Goal: Task Accomplishment & Management: Manage account settings

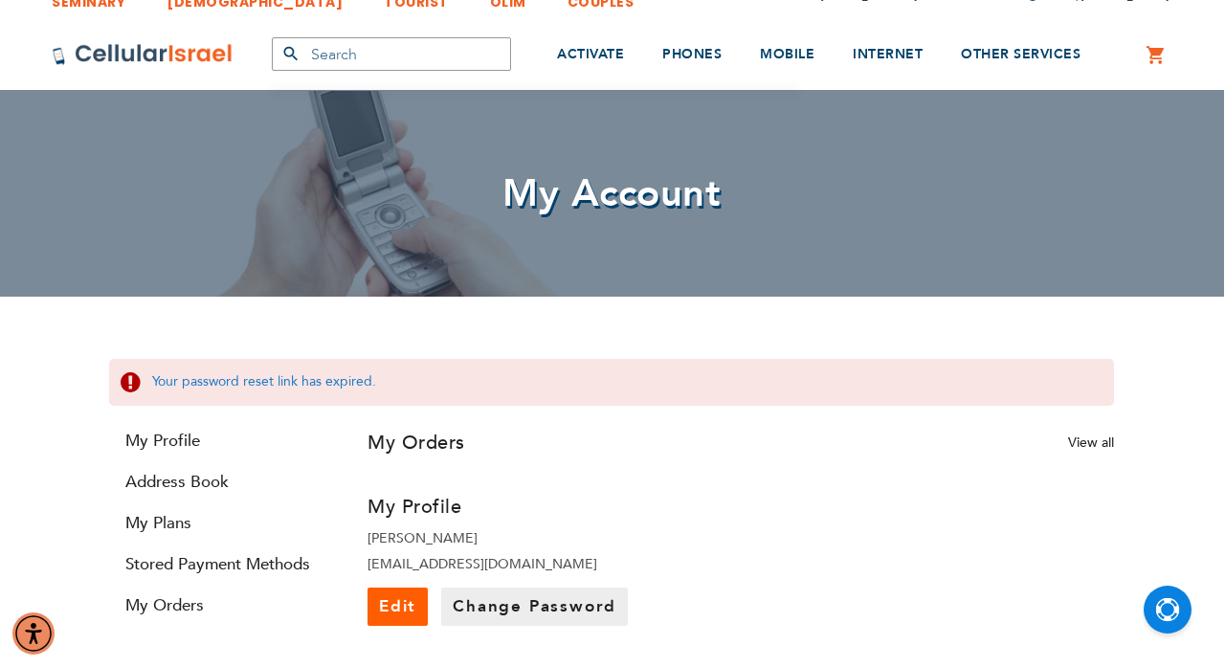
scroll to position [26, 3]
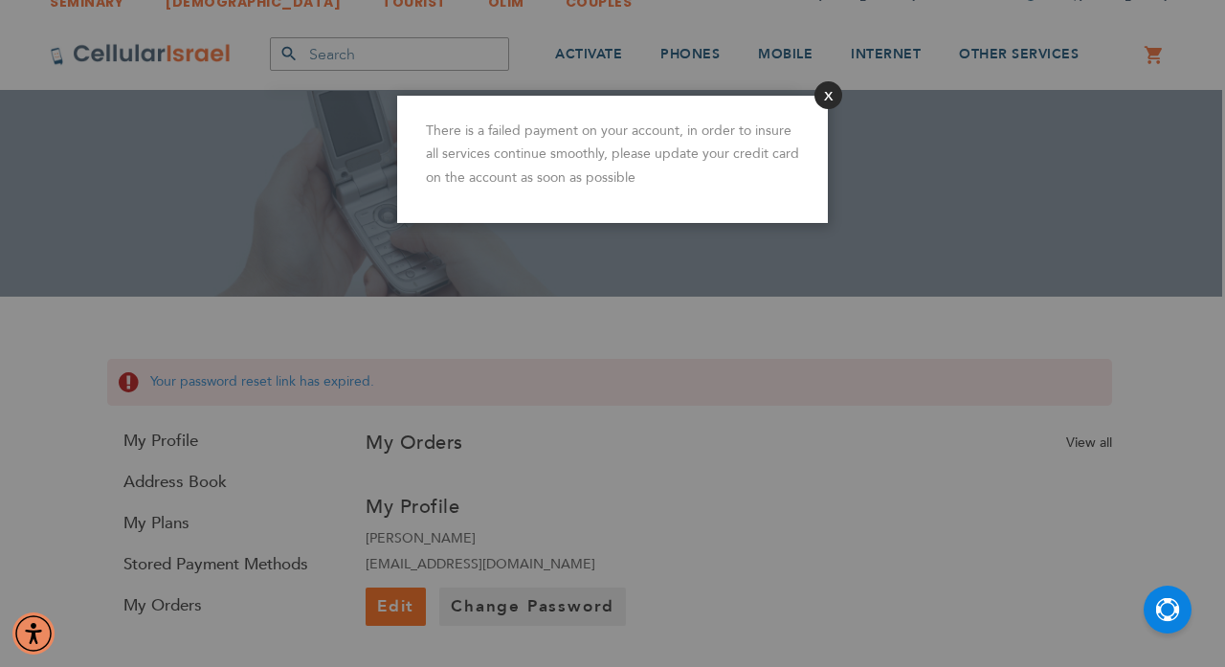
click at [823, 99] on button "Close" at bounding box center [828, 95] width 28 height 28
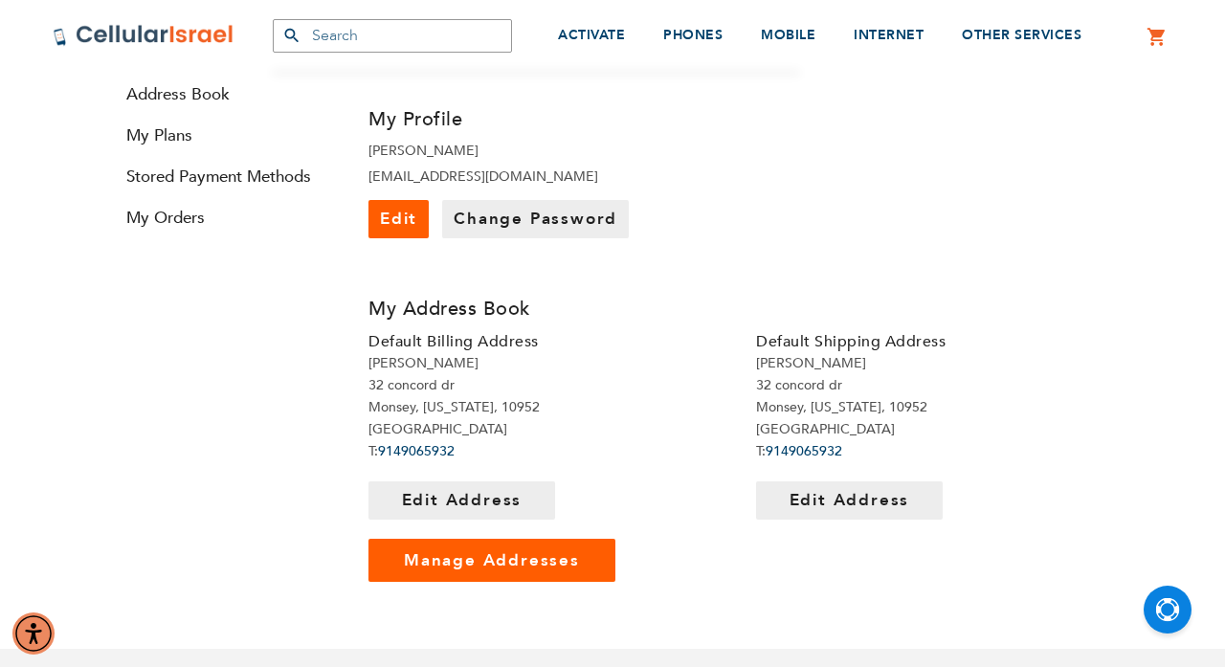
scroll to position [352, 0]
click at [176, 144] on link "My Plans" at bounding box center [225, 135] width 230 height 22
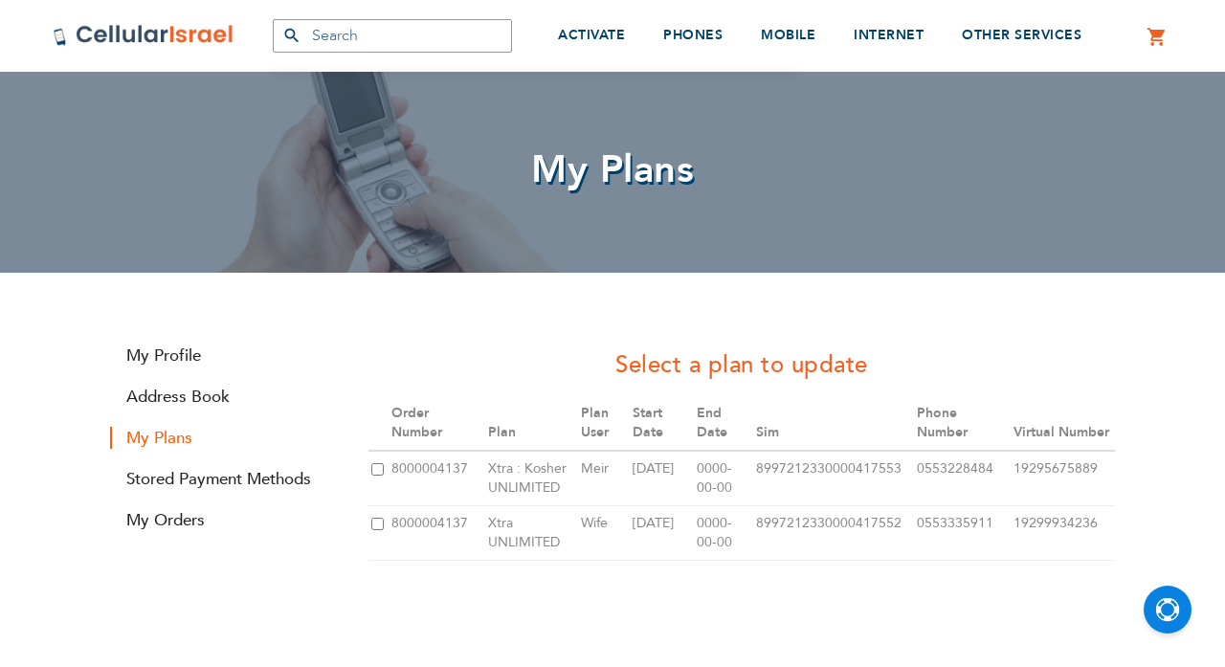
scroll to position [51, 0]
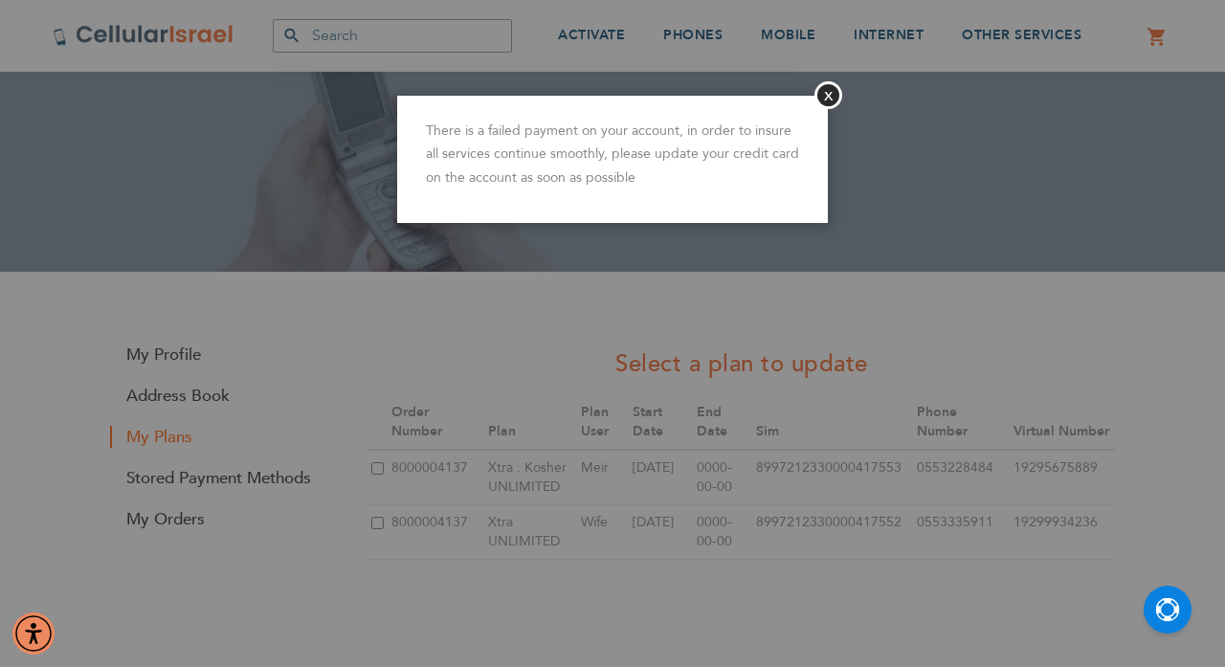
click at [806, 89] on header "Close" at bounding box center [612, 81] width 431 height 29
click at [829, 88] on button "Close" at bounding box center [828, 95] width 28 height 28
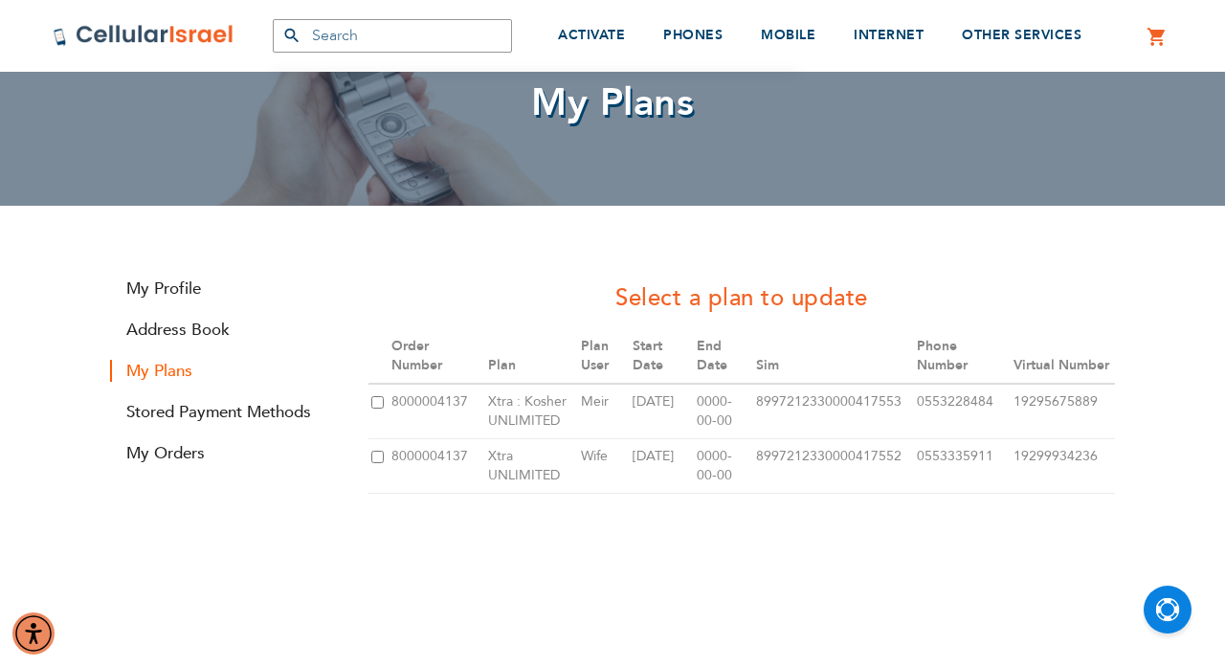
scroll to position [111, 0]
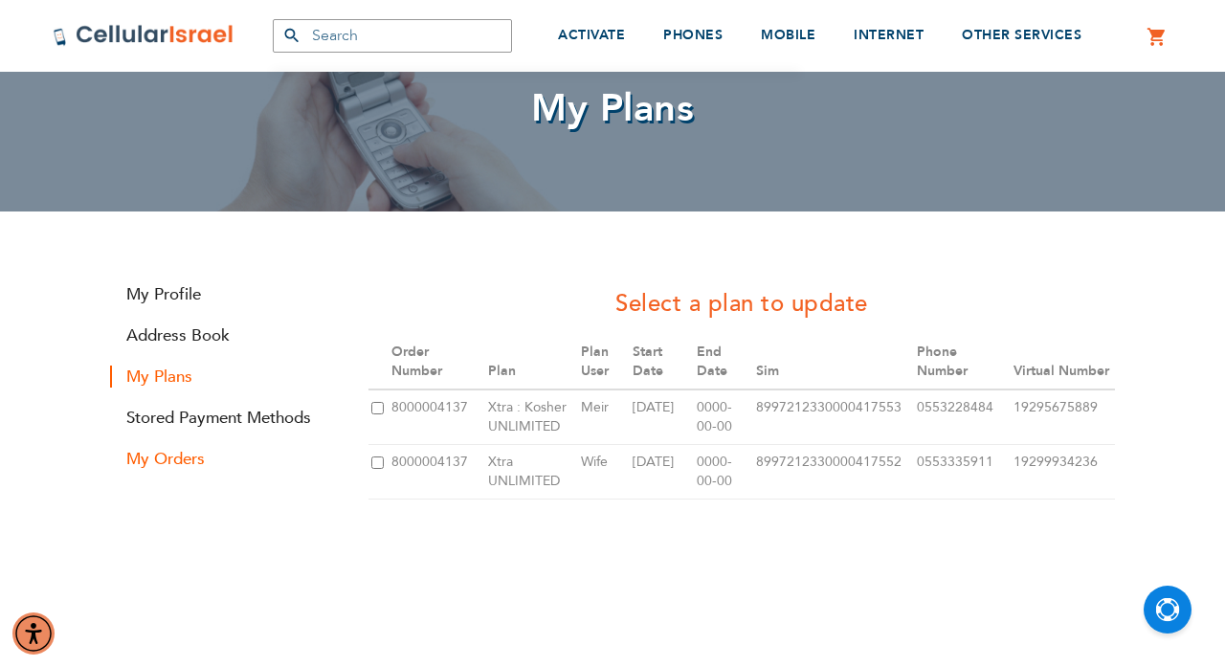
click at [166, 457] on link "My Orders" at bounding box center [225, 459] width 230 height 22
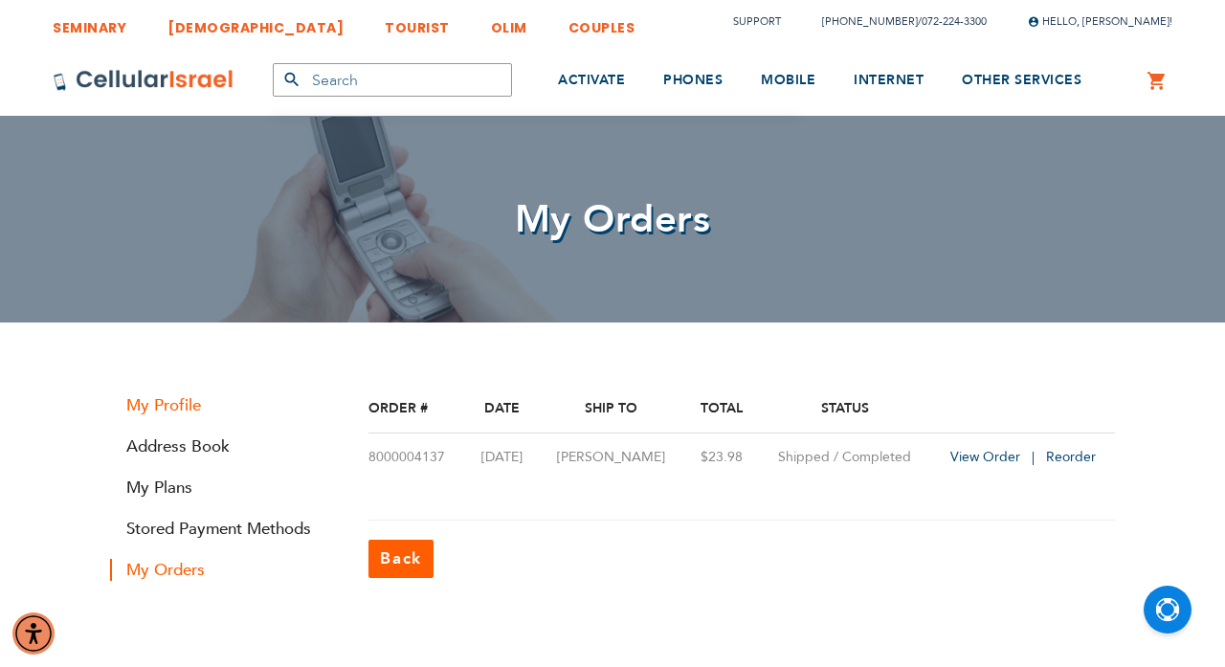
click at [164, 405] on link "My Profile" at bounding box center [225, 405] width 230 height 22
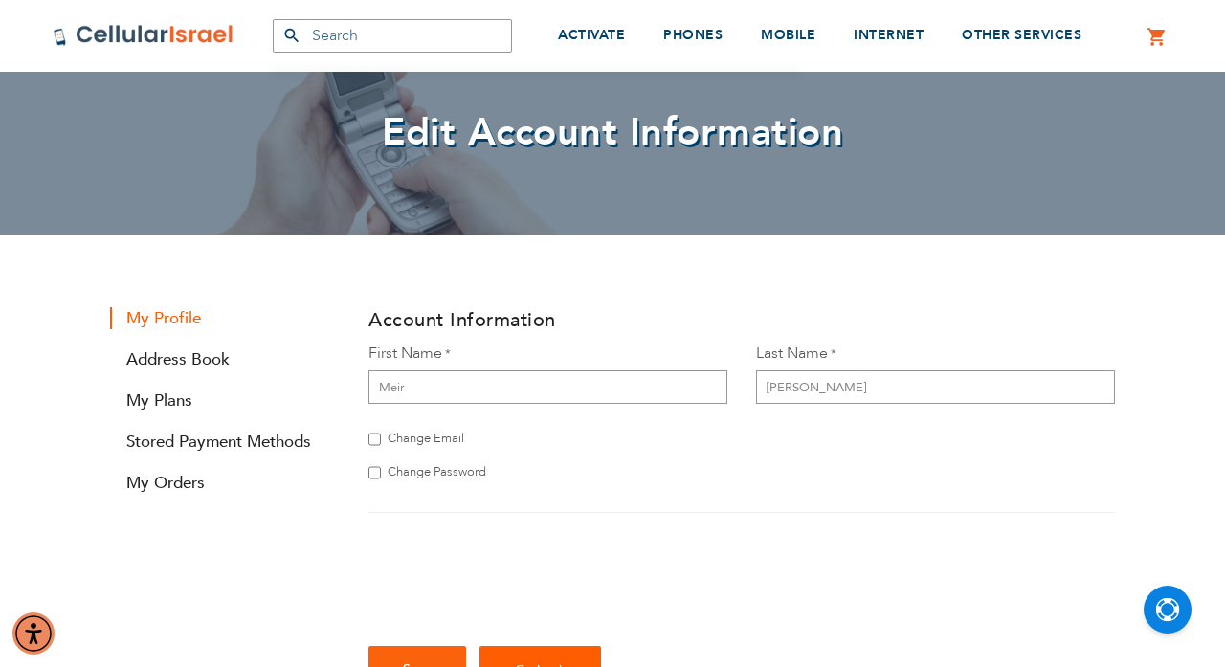
scroll to position [87, 0]
click at [161, 445] on link "Stored Payment Methods" at bounding box center [225, 442] width 230 height 22
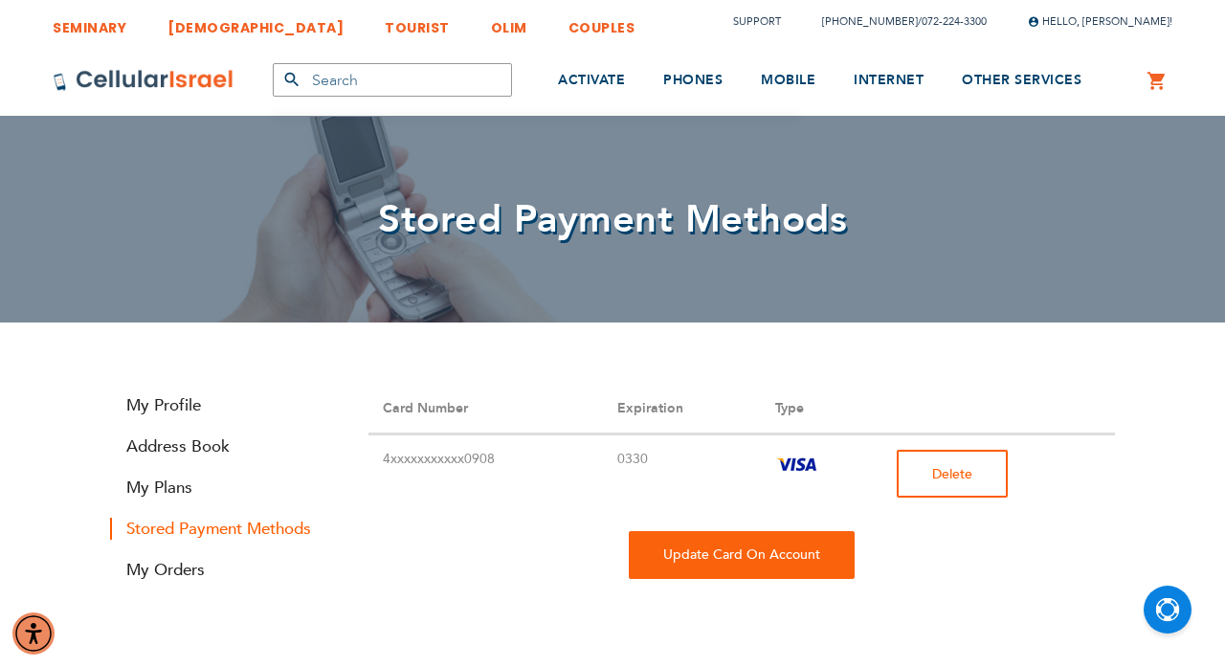
click at [954, 474] on span "Delete" at bounding box center [952, 474] width 40 height 18
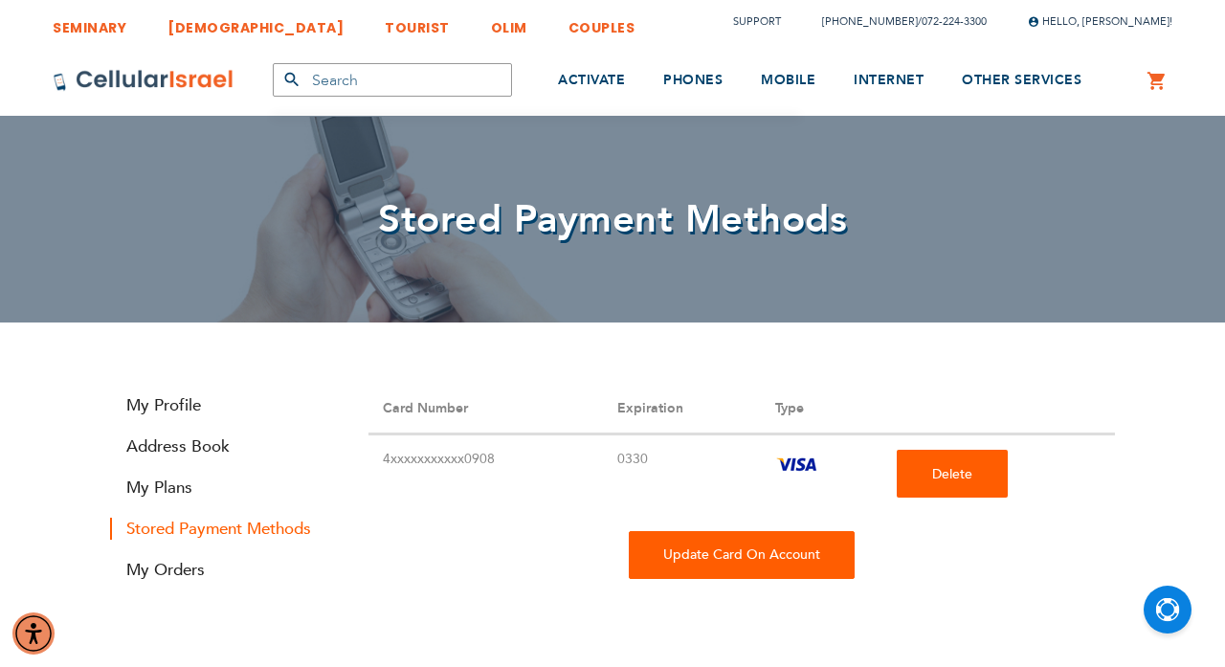
click at [730, 565] on div "Update Card On Account" at bounding box center [742, 555] width 226 height 48
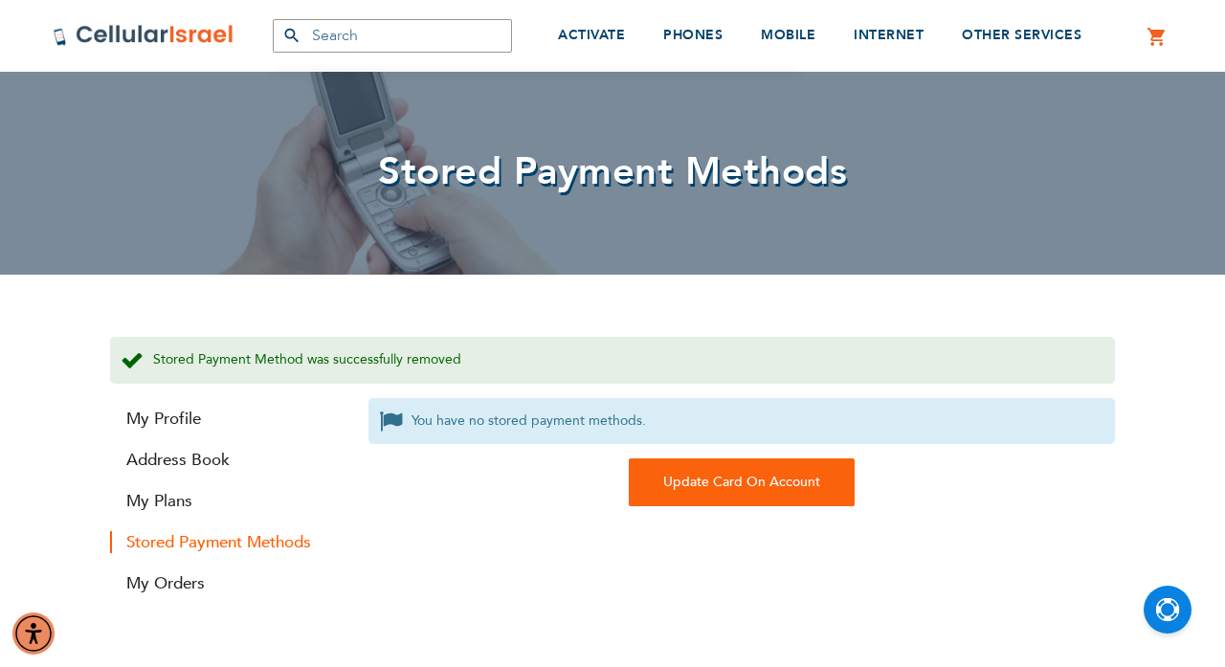
scroll to position [52, 0]
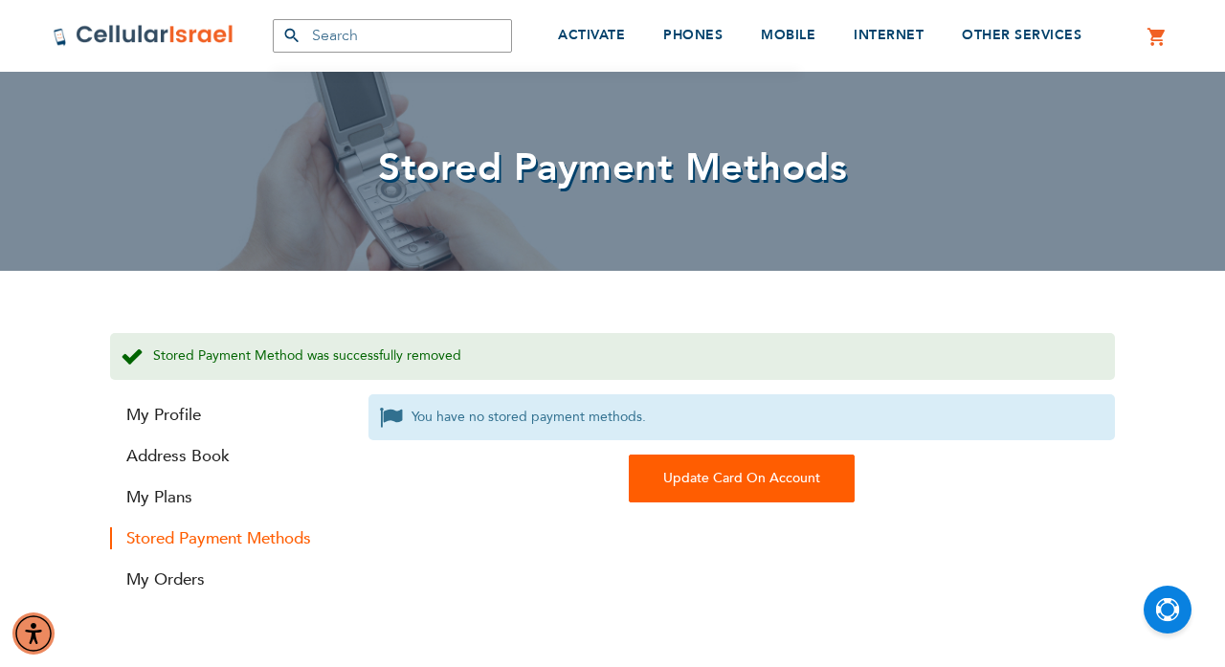
click at [701, 485] on div "Update Card On Account" at bounding box center [742, 479] width 226 height 48
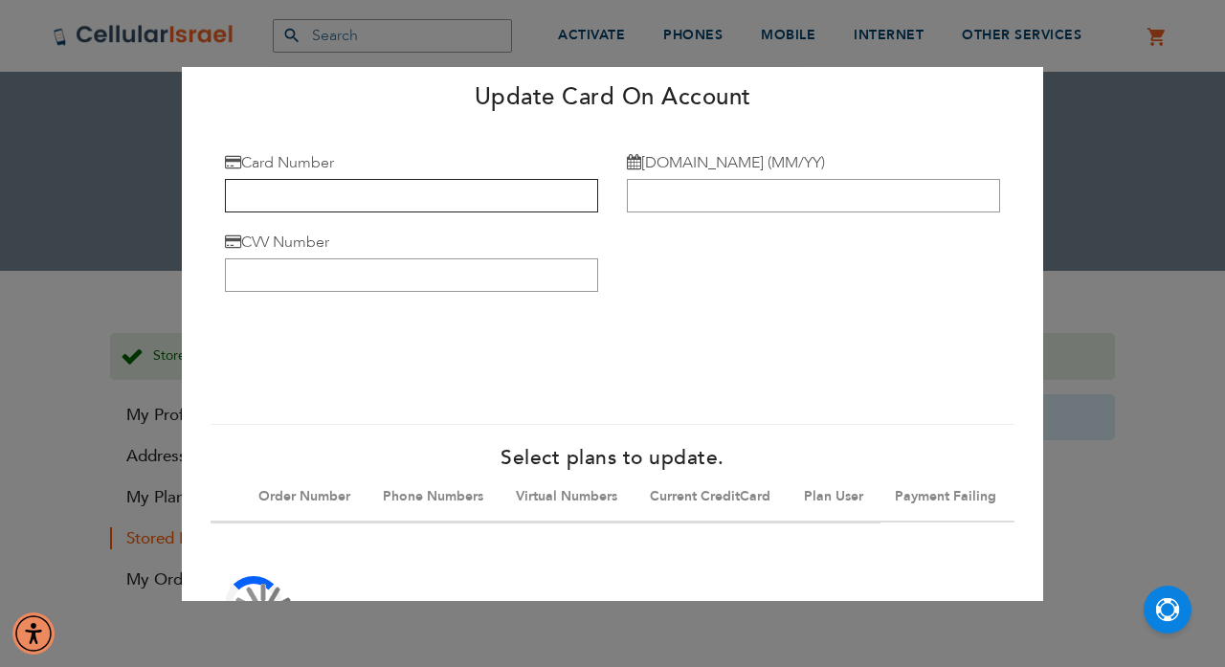
click at [265, 191] on input "Card Number" at bounding box center [411, 195] width 373 height 33
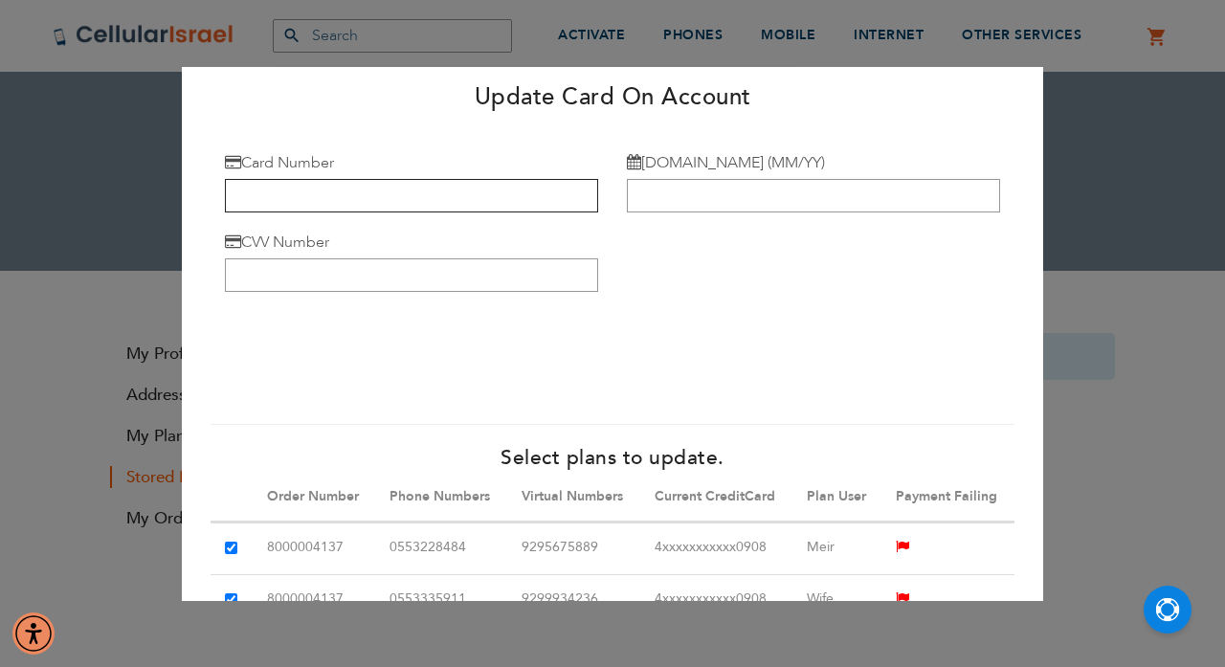
click at [288, 206] on input "Card Number" at bounding box center [411, 195] width 373 height 33
type input "5156 7679 6470 4998"
click at [663, 195] on input "[DOMAIN_NAME] (MM/YY)" at bounding box center [813, 195] width 373 height 33
type input "04/30"
click at [449, 270] on input "CVV Number" at bounding box center [411, 274] width 373 height 33
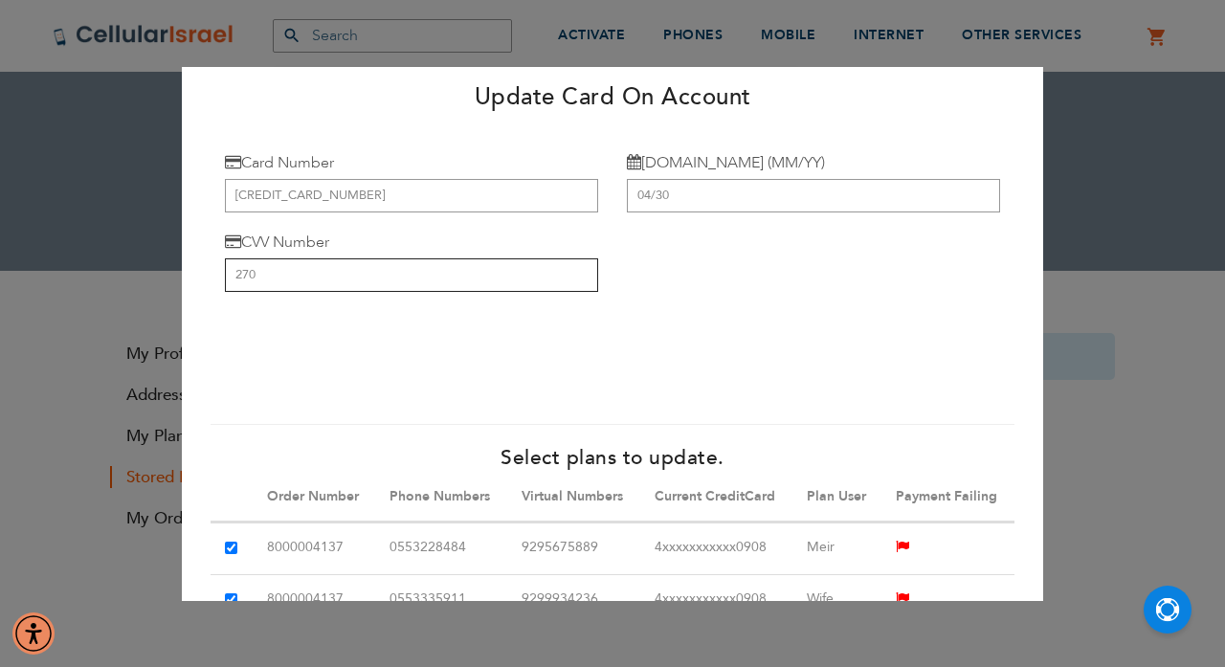
type input "270"
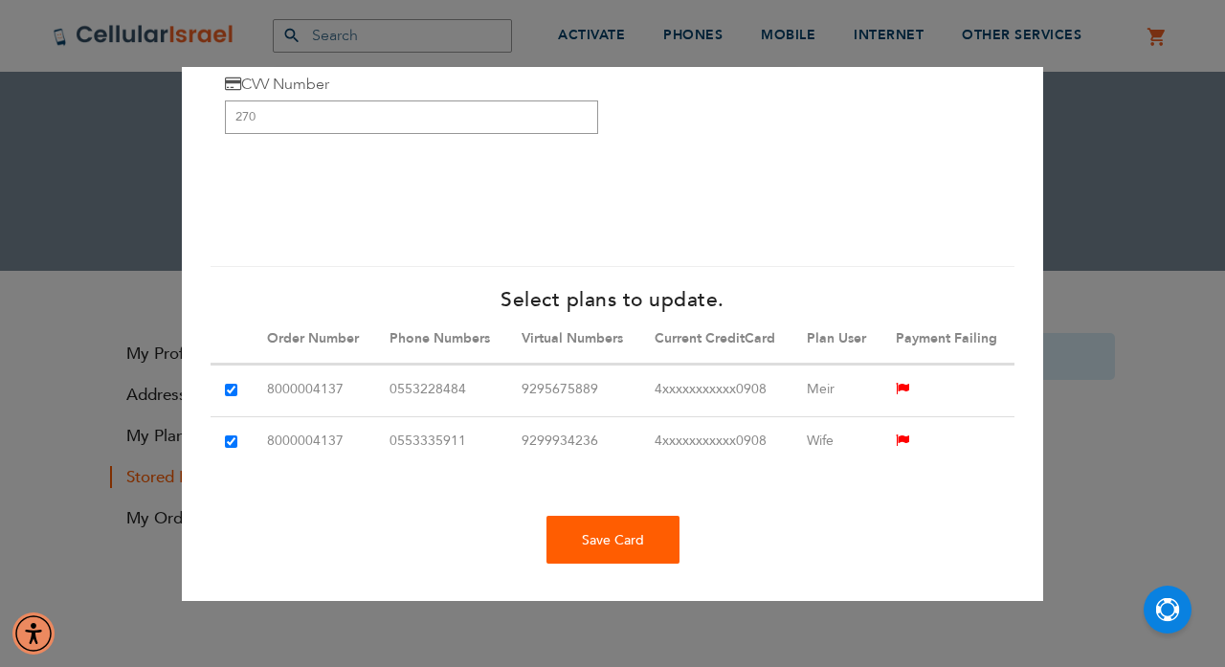
scroll to position [157, 0]
click at [601, 545] on div "Save Card" at bounding box center [612, 541] width 133 height 48
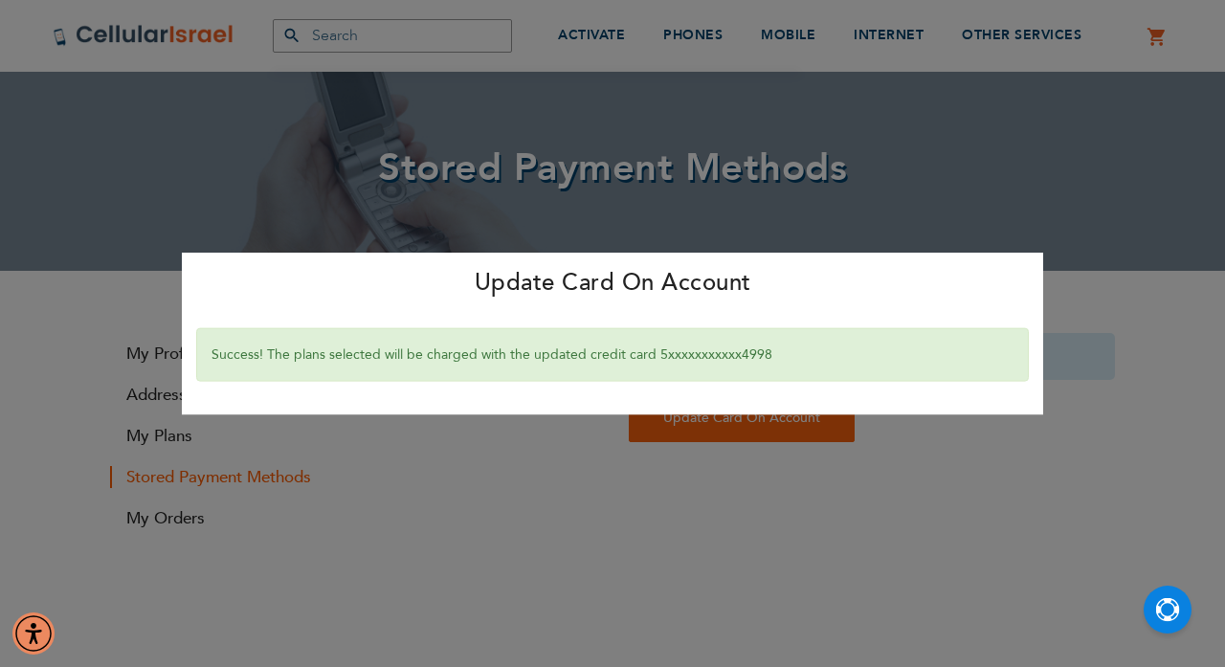
scroll to position [0, 0]
click at [570, 458] on div "Update Card On Account × Success! The plans selected will be charged with the u…" at bounding box center [612, 333] width 1225 height 667
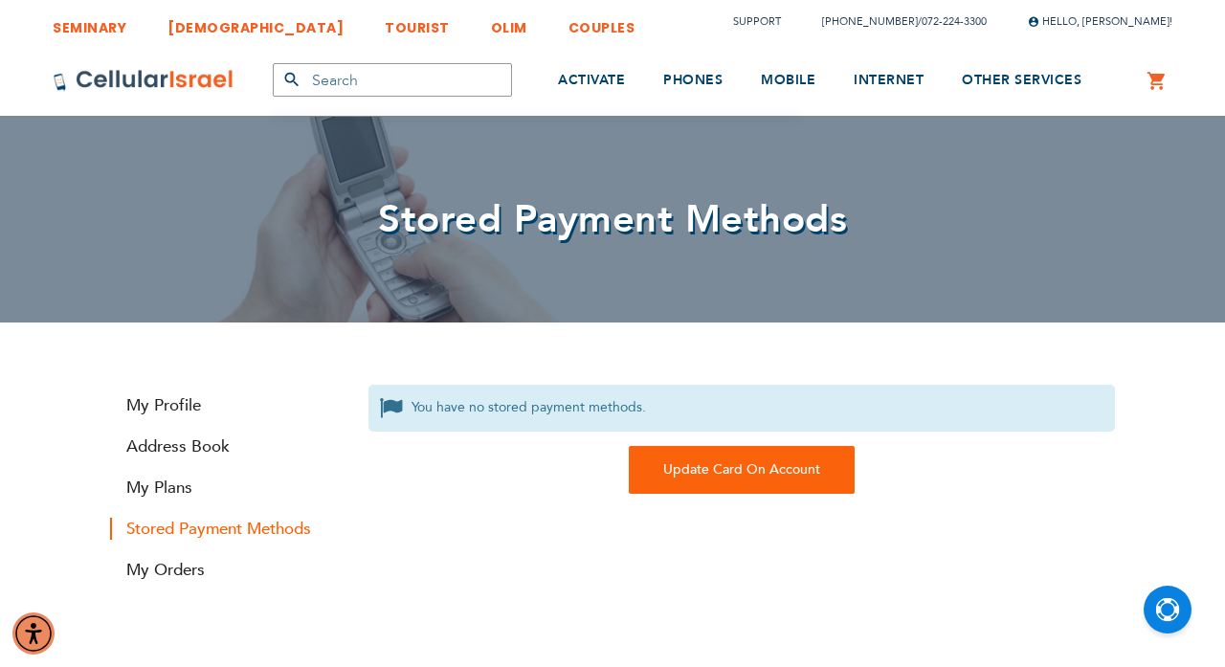
click at [215, 533] on strong "Stored Payment Methods" at bounding box center [225, 529] width 230 height 22
